Goal: Task Accomplishment & Management: Use online tool/utility

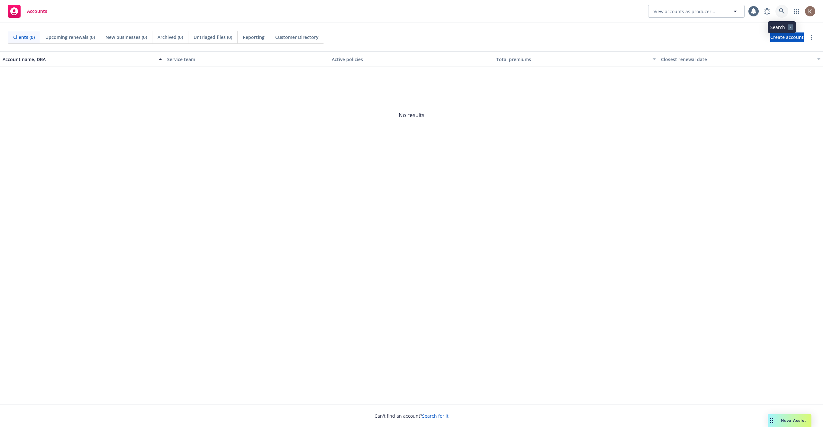
click at [783, 13] on icon at bounding box center [782, 11] width 6 height 6
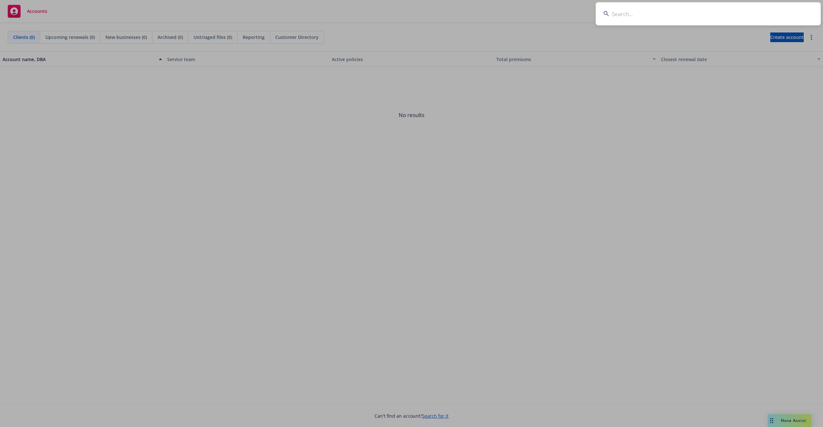
type input "m"
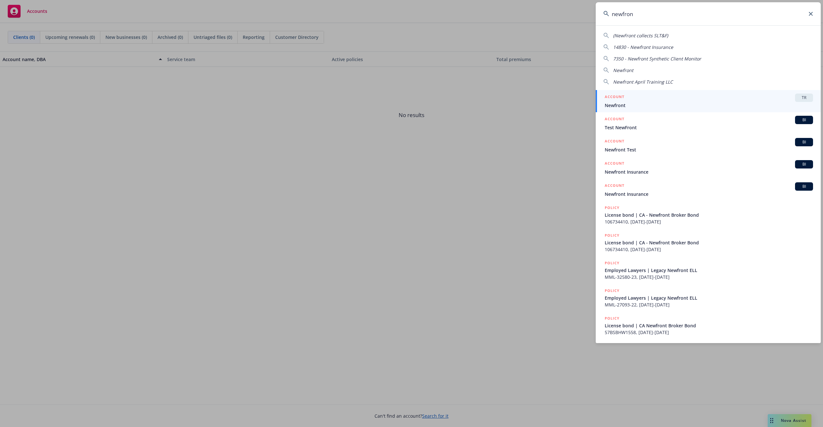
type input "newfron"
click at [743, 96] on div "ACCOUNT TR" at bounding box center [709, 98] width 208 height 8
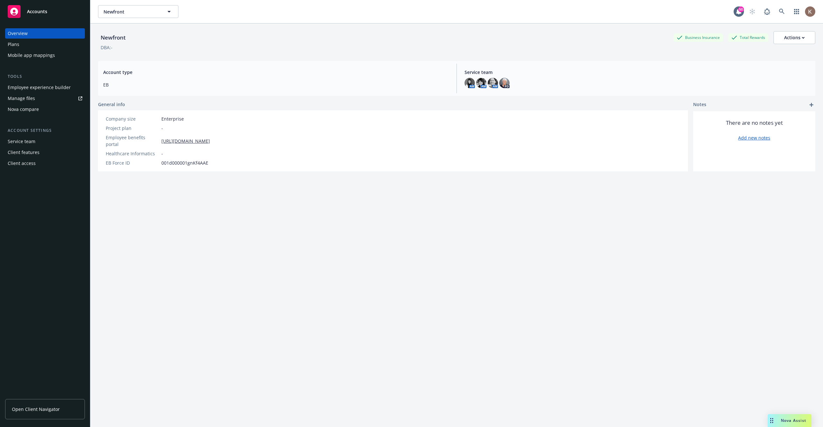
click at [37, 96] on link "Manage files" at bounding box center [45, 98] width 80 height 10
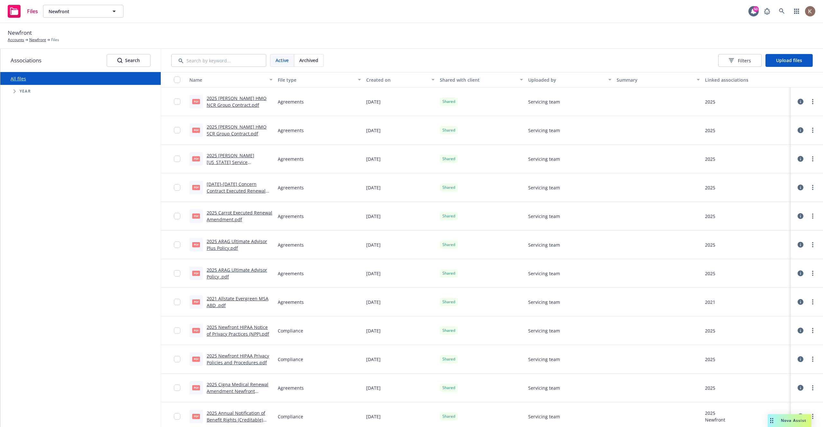
click at [11, 90] on span "Tree Example" at bounding box center [14, 91] width 10 height 10
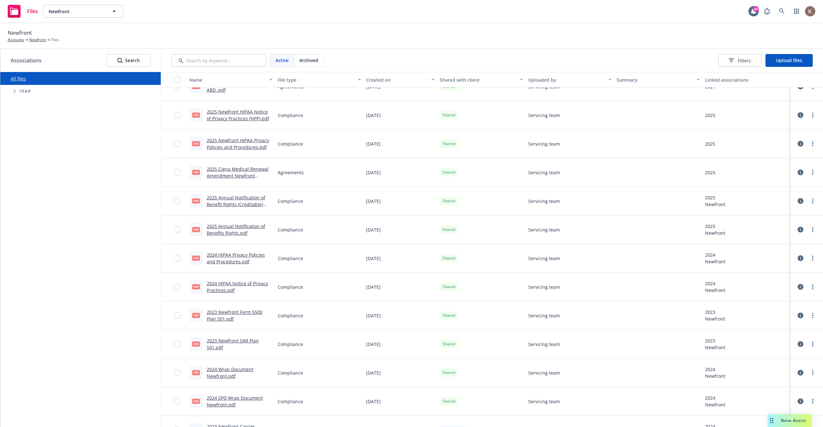
scroll to position [231, 0]
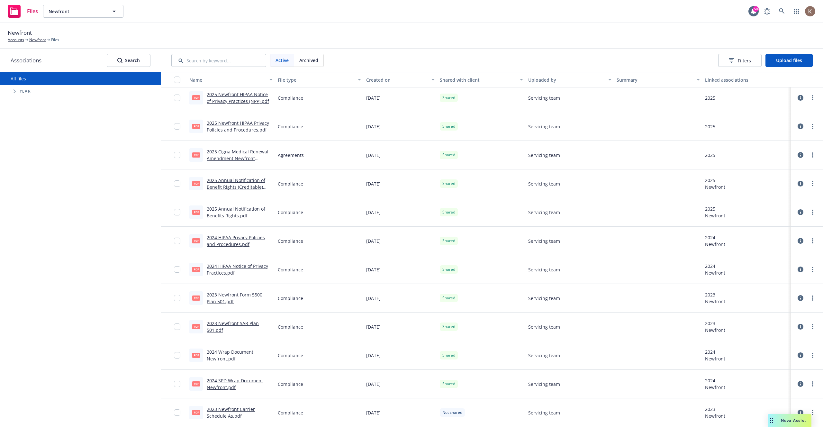
click at [477, 38] on div "Newfront Accounts Newfront Files" at bounding box center [412, 36] width 808 height 14
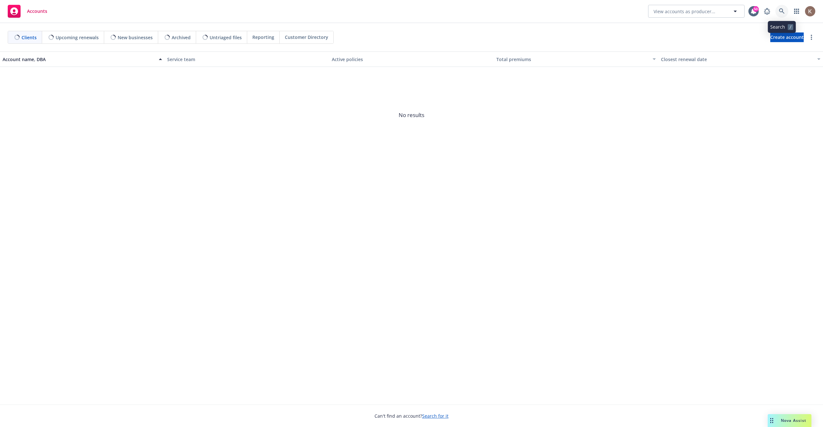
click at [784, 14] on icon at bounding box center [782, 11] width 6 height 6
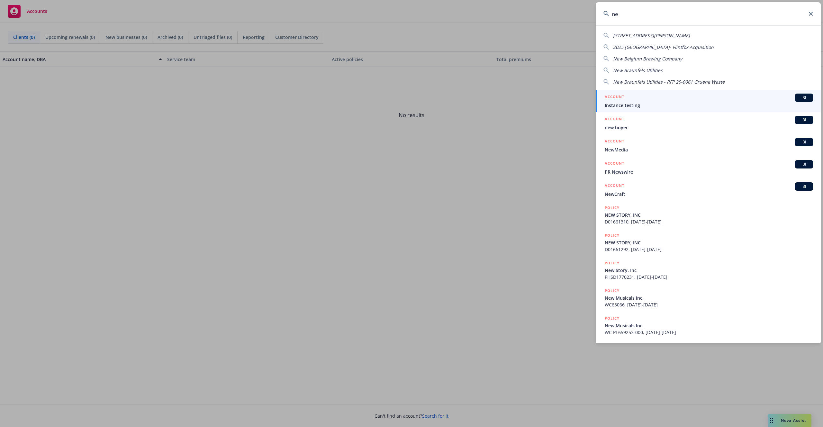
type input "n"
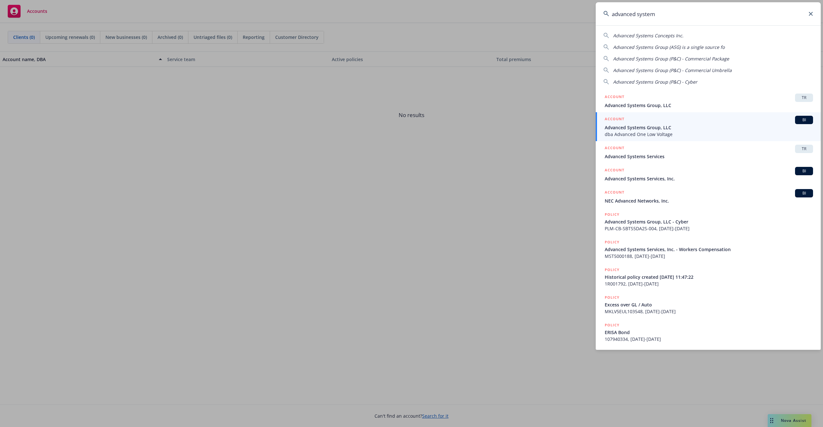
type input "advanced system"
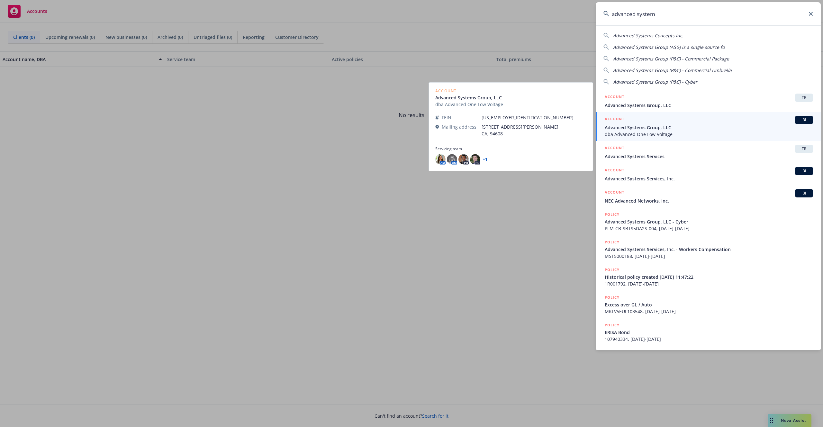
click at [657, 119] on div "ACCOUNT BI" at bounding box center [709, 120] width 208 height 8
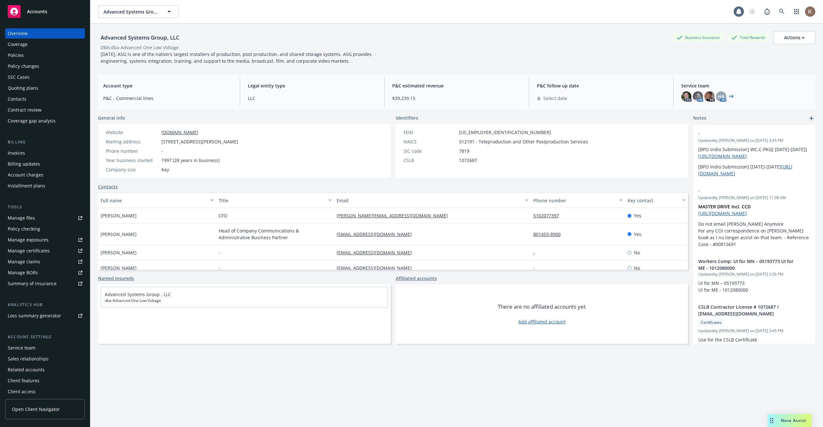
click at [59, 405] on link "Open Client Navigator" at bounding box center [45, 409] width 80 height 20
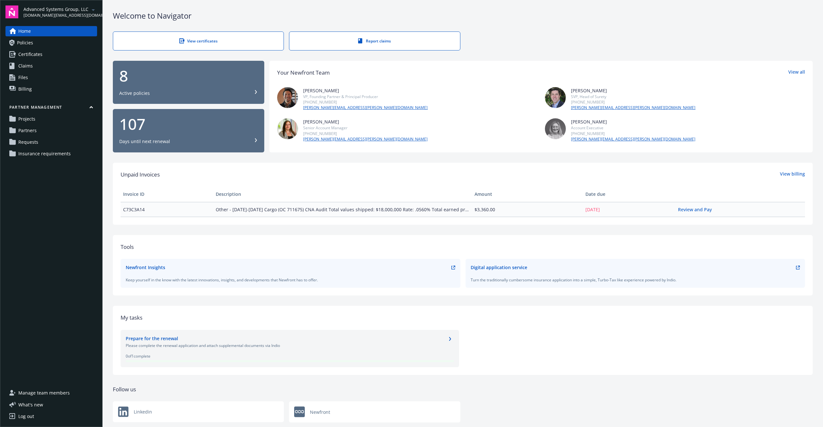
click at [41, 139] on link "Requests" at bounding box center [51, 142] width 92 height 10
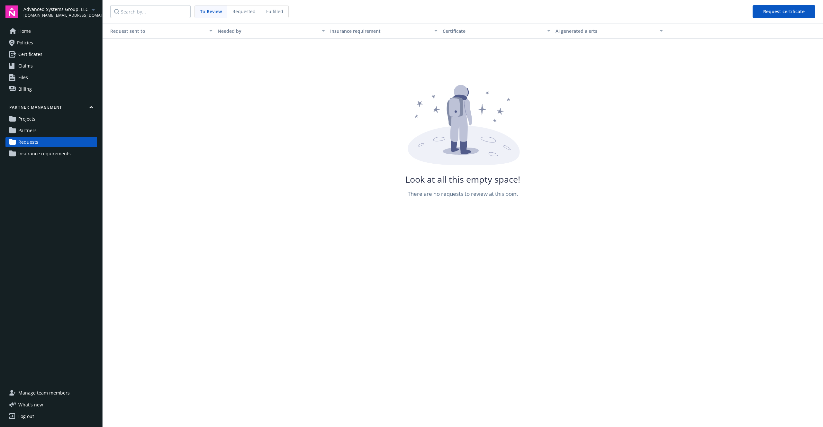
click at [246, 10] on span "Requested" at bounding box center [244, 11] width 23 height 7
click at [268, 14] on span "Fulfilled" at bounding box center [274, 11] width 17 height 7
click at [196, 17] on div "To Review" at bounding box center [211, 11] width 32 height 12
click at [51, 123] on link "Projects" at bounding box center [51, 119] width 92 height 10
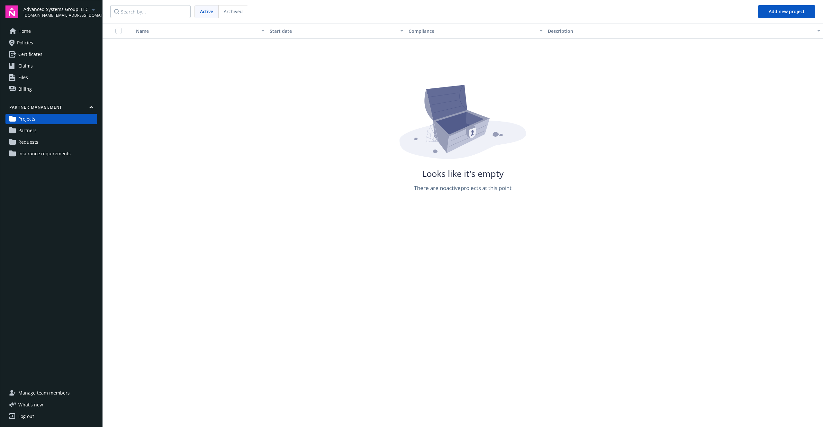
click at [48, 128] on link "Partners" at bounding box center [51, 130] width 92 height 10
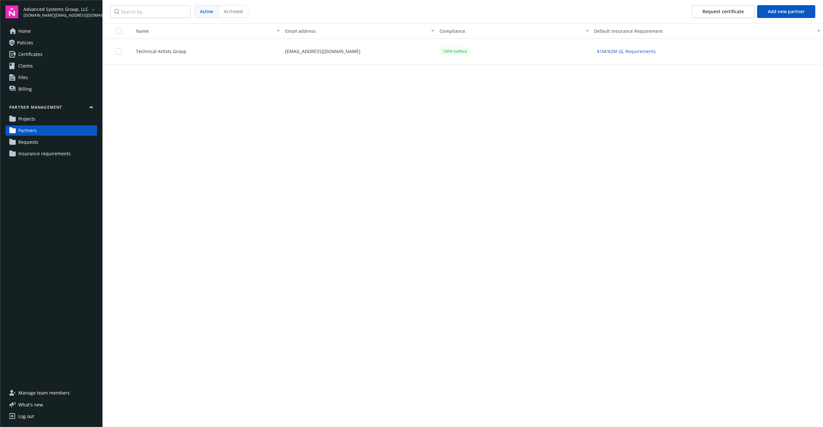
click at [343, 58] on div "Rmcnulty@techartistsgroup.com" at bounding box center [360, 52] width 154 height 26
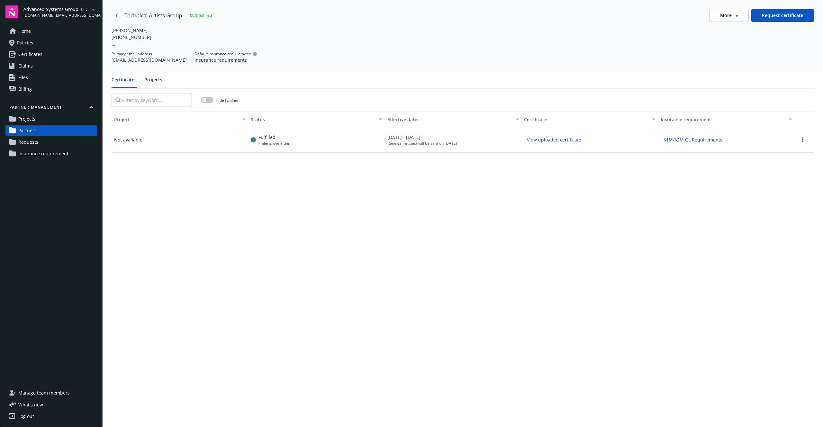
click at [538, 139] on button "View uploaded certificate" at bounding box center [554, 140] width 60 height 10
click at [274, 144] on div "7 alerts overriden" at bounding box center [275, 143] width 32 height 5
click at [802, 140] on circle "more" at bounding box center [802, 139] width 1 height 1
click at [779, 164] on span "Review certificate" at bounding box center [772, 161] width 38 height 7
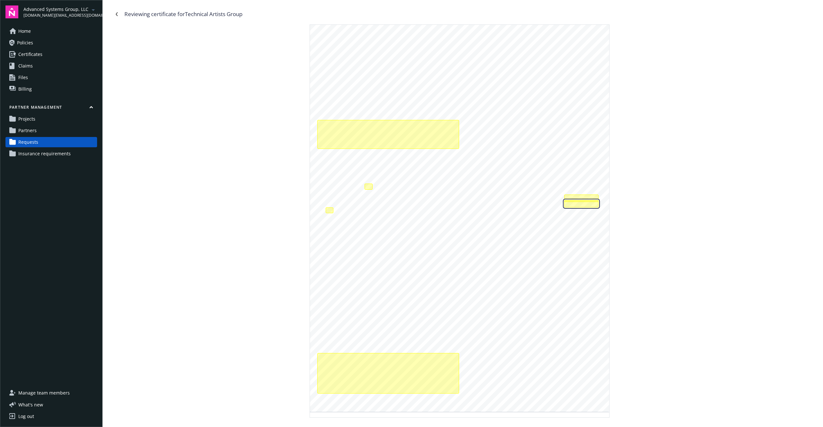
click at [585, 202] on div "The general aggregate limit amount for general liability coverage should be at …" at bounding box center [582, 203] width 34 height 7
click at [585, 200] on div "The general aggregate limit amount for general liability coverage should be at …" at bounding box center [582, 203] width 34 height 7
click at [115, 12] on icon "Navigate back" at bounding box center [117, 14] width 4 height 4
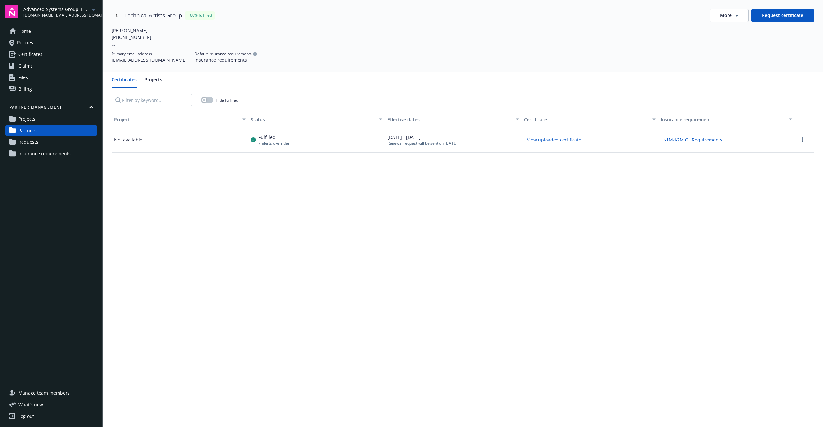
click at [52, 154] on span "Insurance requirements" at bounding box center [44, 154] width 52 height 10
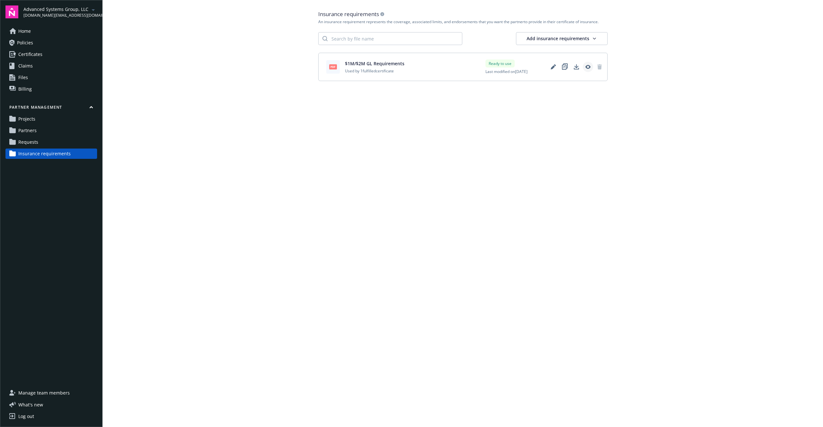
click at [591, 67] on icon "View" at bounding box center [587, 67] width 5 height 4
click at [55, 123] on link "Projects" at bounding box center [51, 119] width 92 height 10
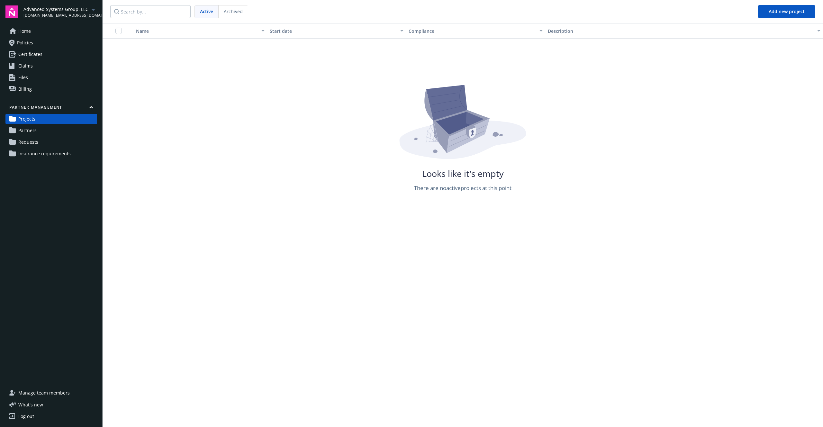
click at [51, 127] on link "Partners" at bounding box center [51, 130] width 92 height 10
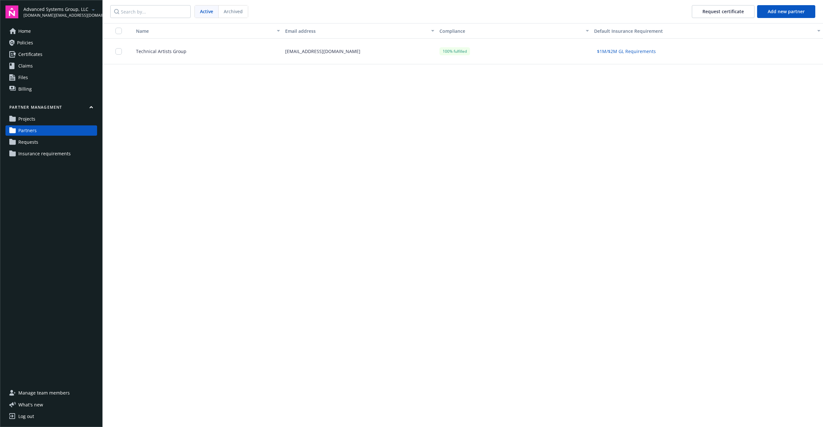
click at [689, 60] on div "$1M/$2M GL Requirements" at bounding box center [708, 52] width 232 height 26
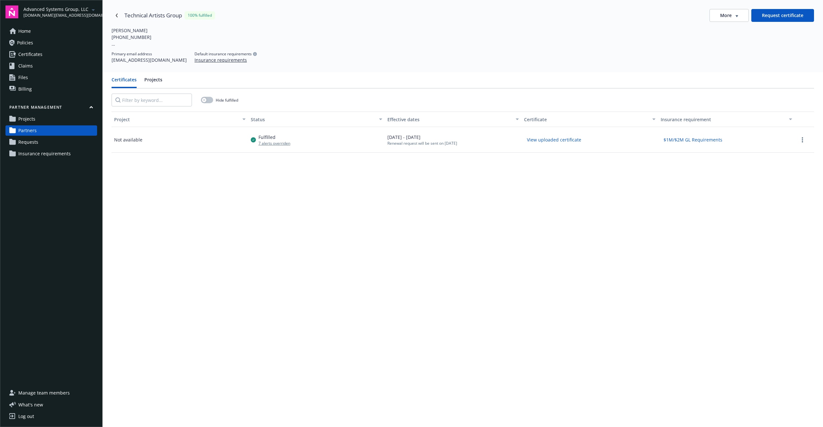
click at [572, 139] on button "View uploaded certificate" at bounding box center [554, 140] width 60 height 10
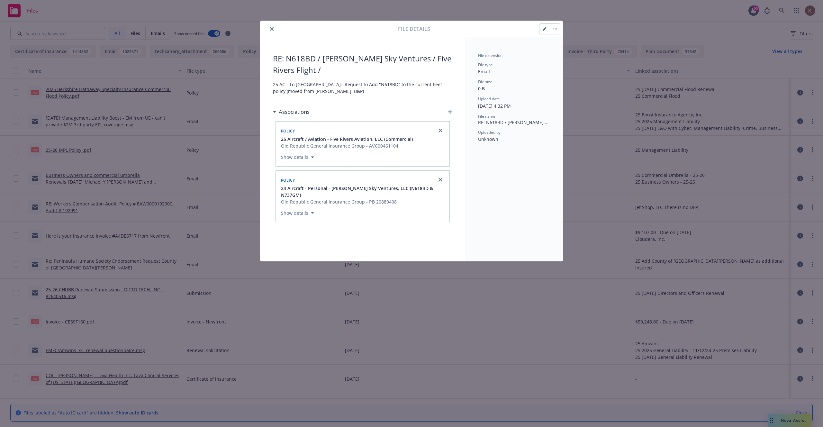
click at [314, 159] on button "Show details" at bounding box center [298, 157] width 38 height 8
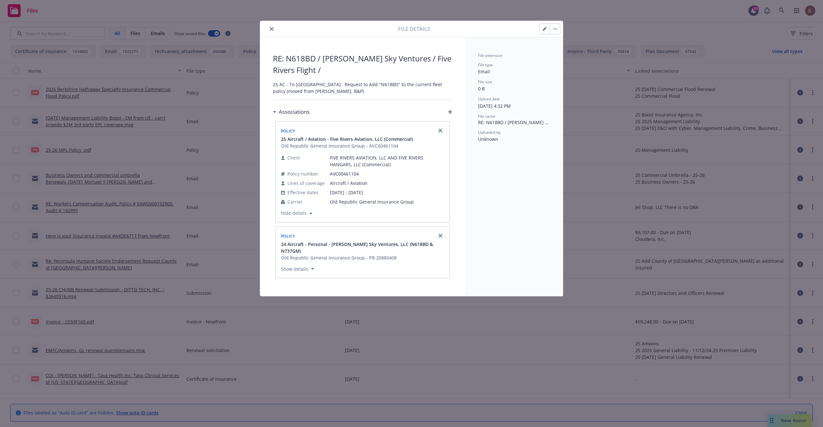
click at [311, 268] on icon "button" at bounding box center [312, 269] width 3 height 2
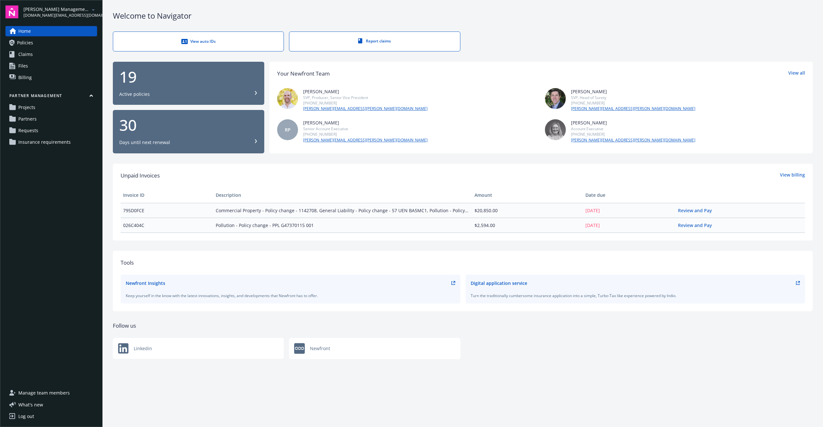
click at [51, 141] on span "Insurance requirements" at bounding box center [44, 142] width 52 height 10
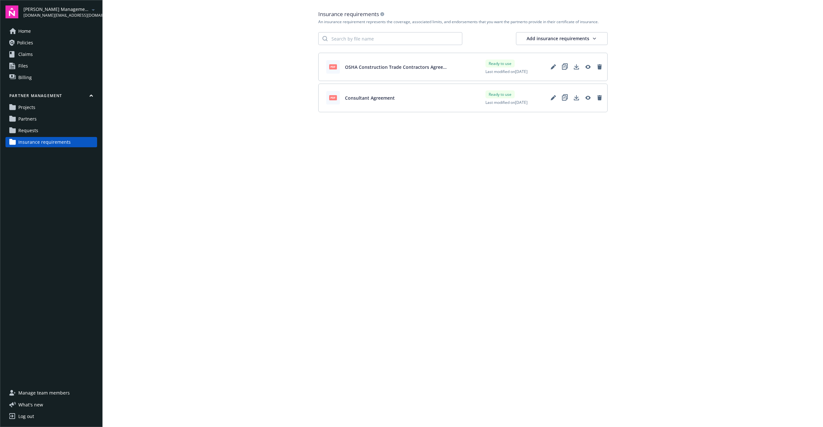
click at [55, 129] on link "Requests" at bounding box center [51, 130] width 92 height 10
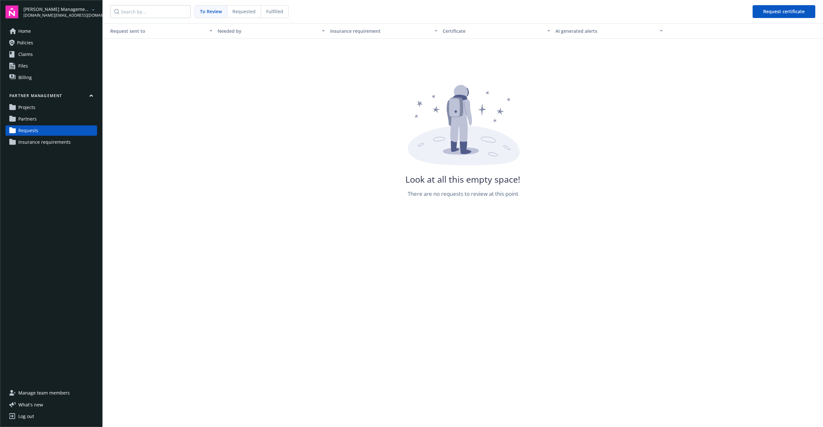
click at [61, 113] on div "Partner management Projects Partners Requests Insurance requirements" at bounding box center [51, 120] width 92 height 54
click at [60, 105] on link "Projects" at bounding box center [51, 107] width 92 height 10
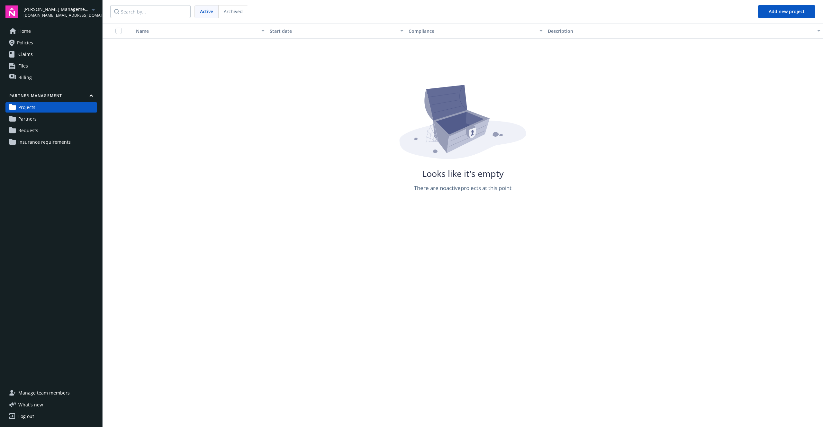
click at [56, 122] on link "Partners" at bounding box center [51, 119] width 92 height 10
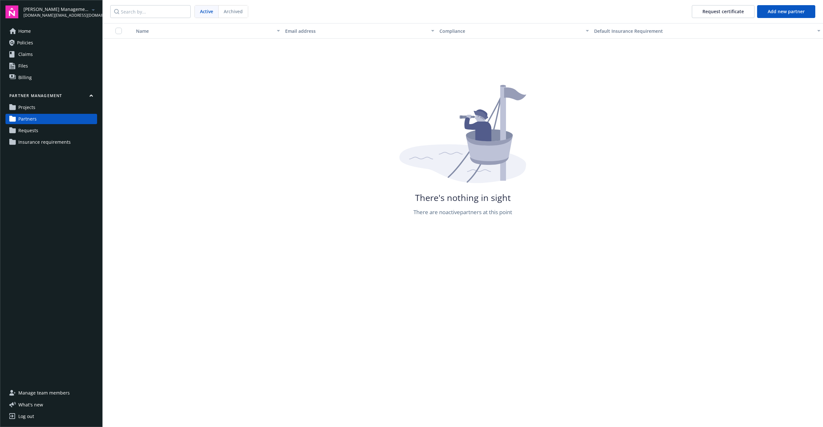
click at [55, 138] on span "Insurance requirements" at bounding box center [44, 142] width 52 height 10
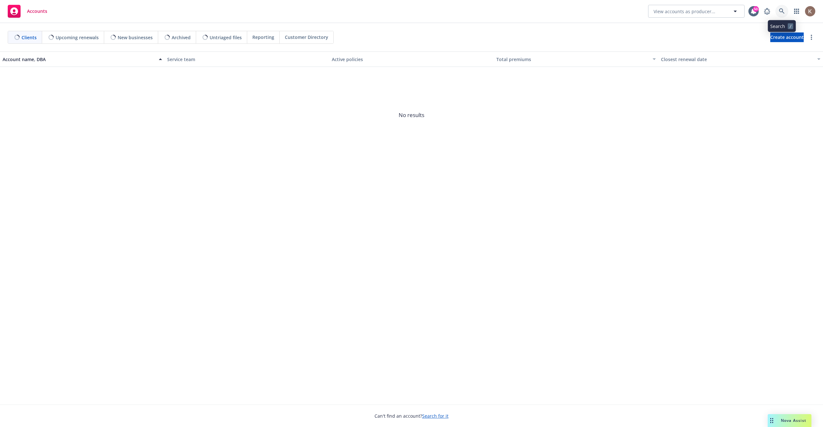
click at [783, 13] on icon at bounding box center [782, 11] width 6 height 6
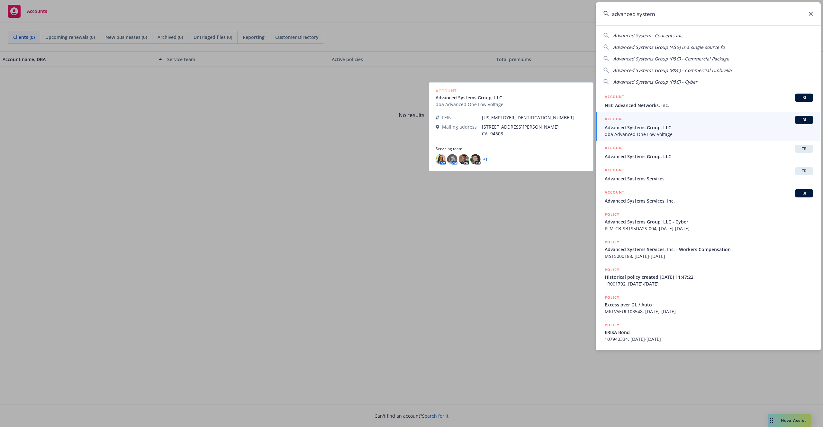
type input "advanced system"
click at [684, 124] on span "Advanced Systems Group, LLC" at bounding box center [709, 127] width 208 height 7
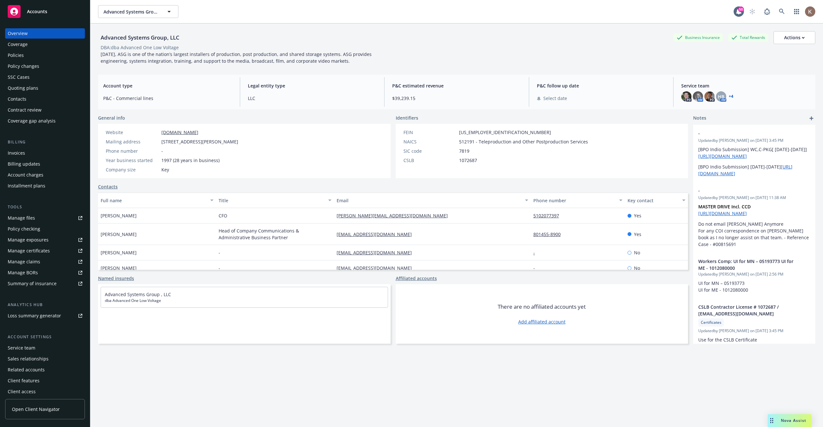
click at [48, 407] on span "Open Client Navigator" at bounding box center [36, 409] width 48 height 7
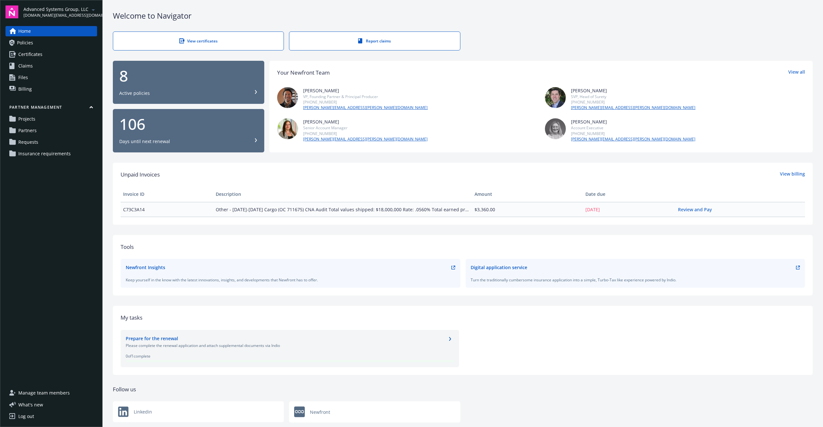
click at [52, 148] on div "Partner management Projects Partners Requests Insurance requirements" at bounding box center [51, 132] width 92 height 54
click at [50, 152] on span "Insurance requirements" at bounding box center [44, 154] width 52 height 10
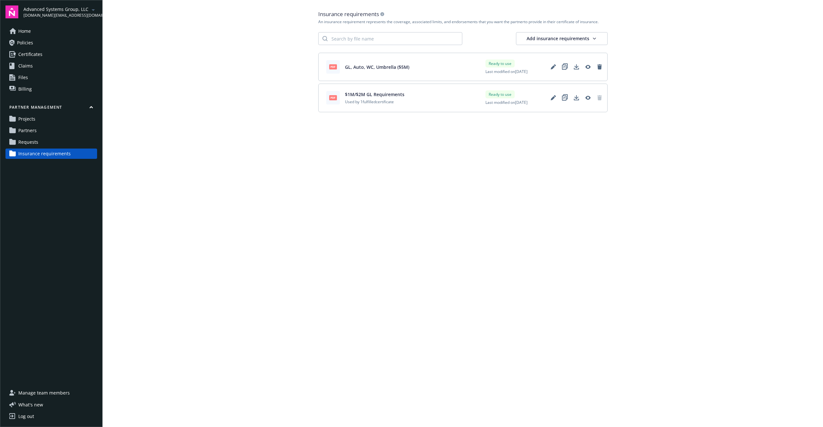
click at [58, 135] on link "Partners" at bounding box center [51, 130] width 92 height 10
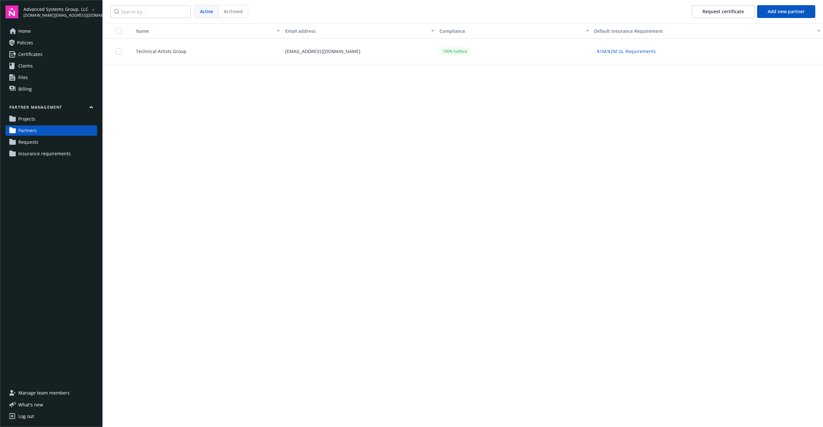
click at [53, 142] on link "Requests" at bounding box center [51, 142] width 92 height 10
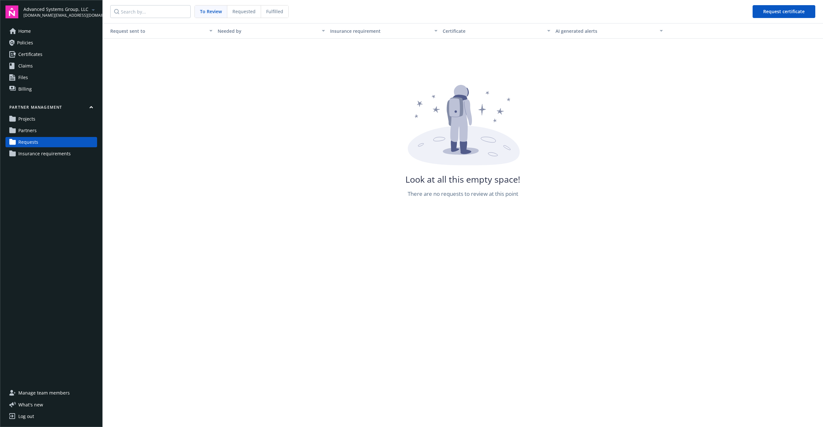
click at [56, 120] on link "Projects" at bounding box center [51, 119] width 92 height 10
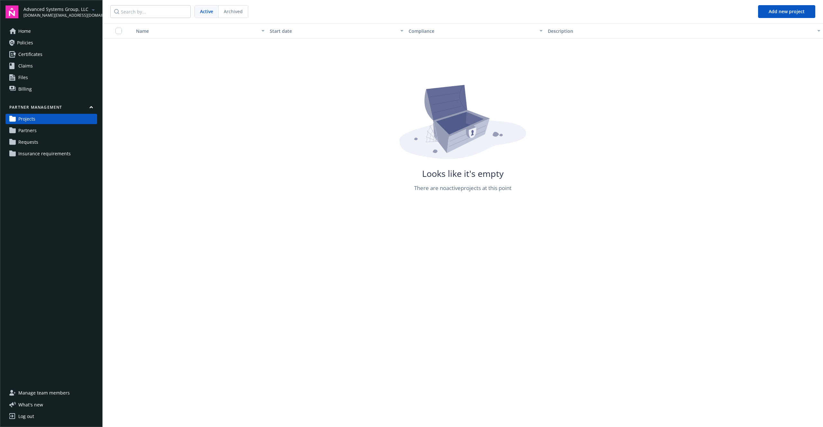
click at [51, 130] on link "Partners" at bounding box center [51, 130] width 92 height 10
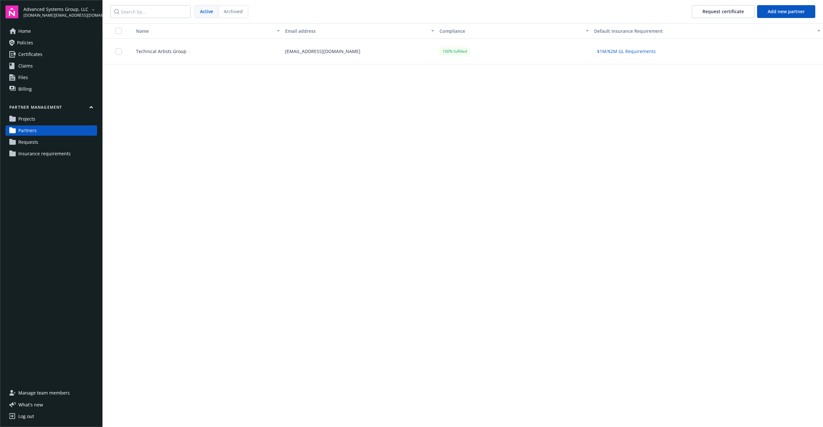
click at [247, 49] on div "Technical Artists Group" at bounding box center [205, 52] width 154 height 26
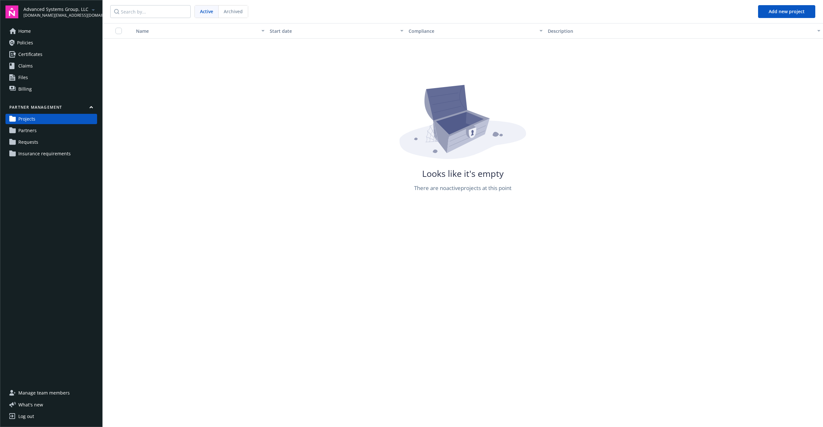
click at [54, 155] on span "Insurance requirements" at bounding box center [44, 154] width 52 height 10
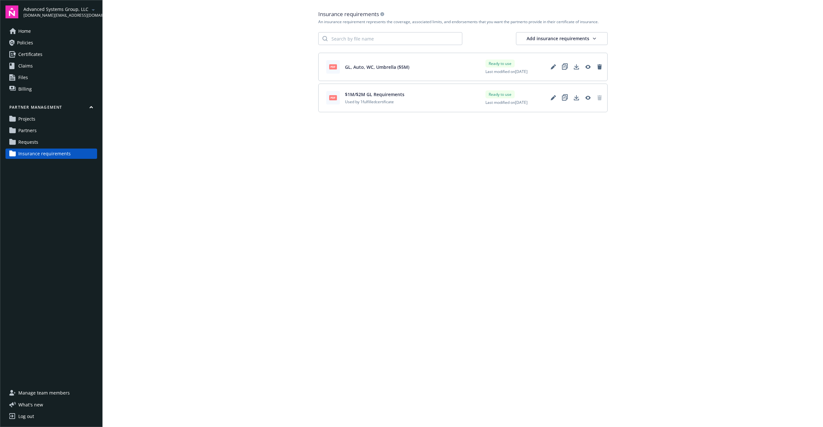
click at [40, 129] on link "Partners" at bounding box center [51, 130] width 92 height 10
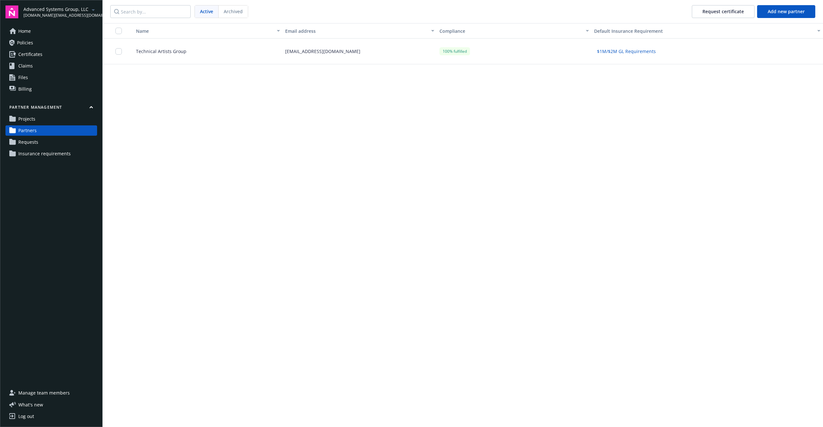
click at [77, 154] on link "Insurance requirements" at bounding box center [51, 154] width 92 height 10
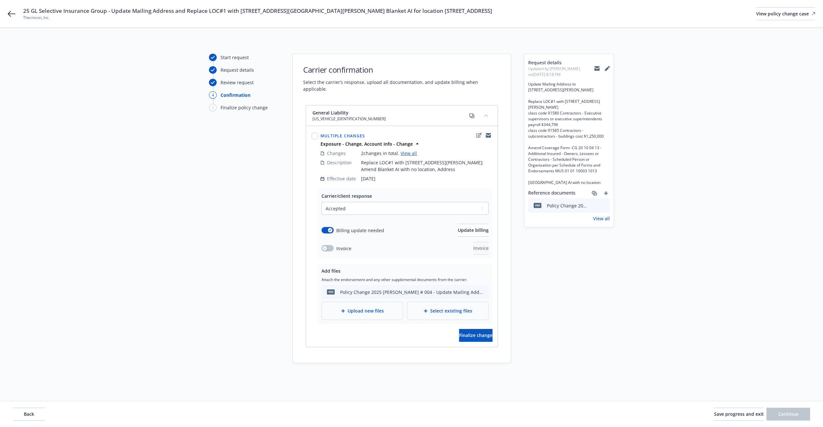
select select "ACCEPTED"
